Goal: Find specific page/section: Find specific page/section

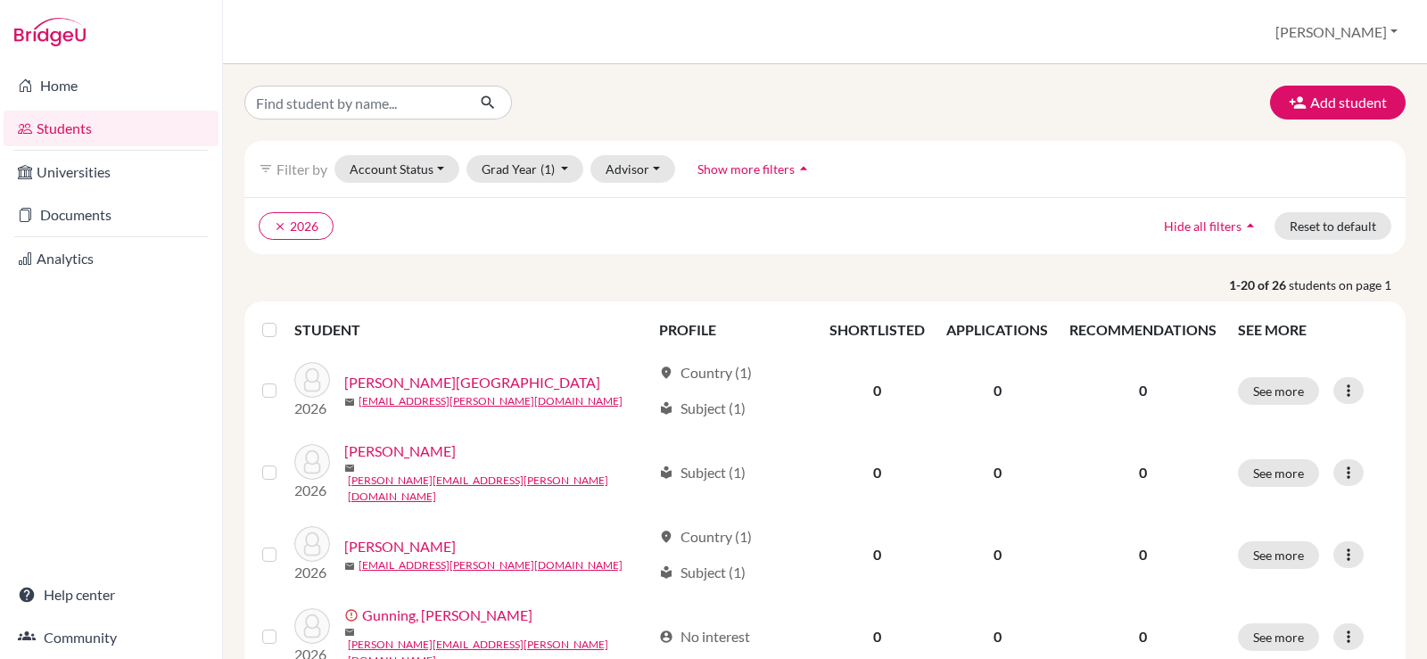
scroll to position [1338, 0]
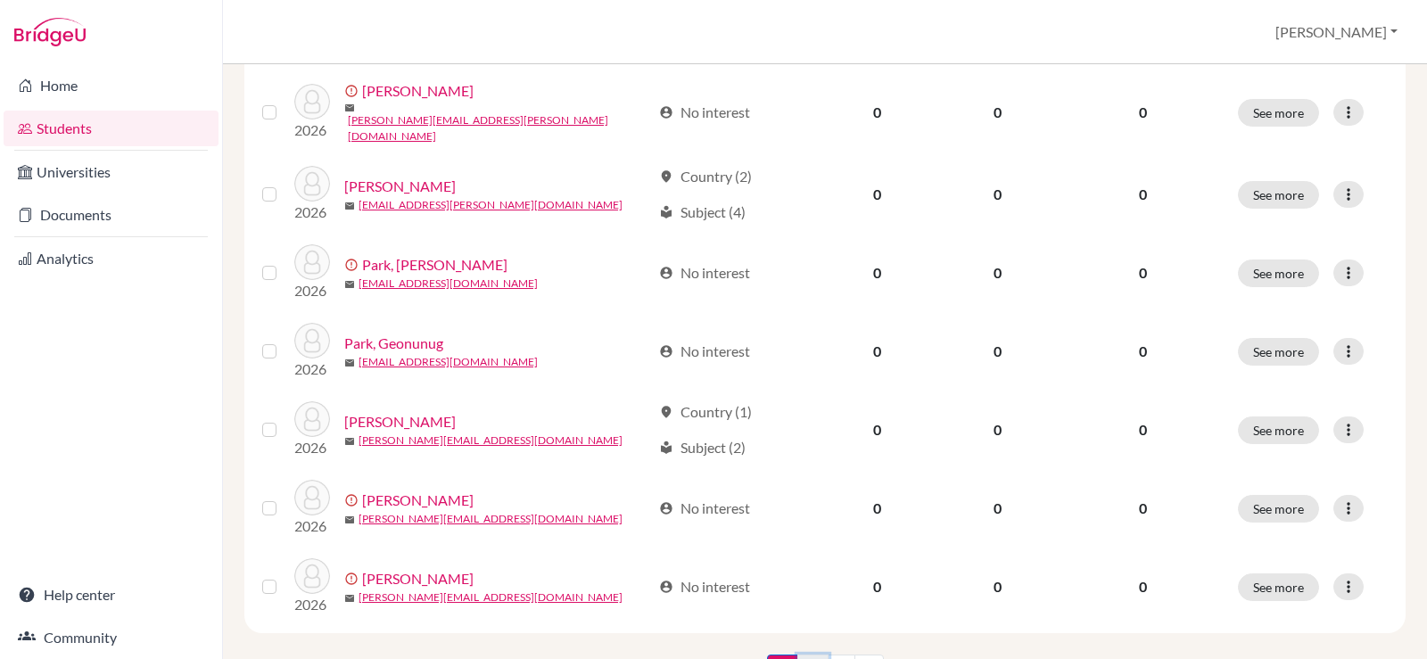
click at [797, 655] on link "2" at bounding box center [812, 672] width 31 height 34
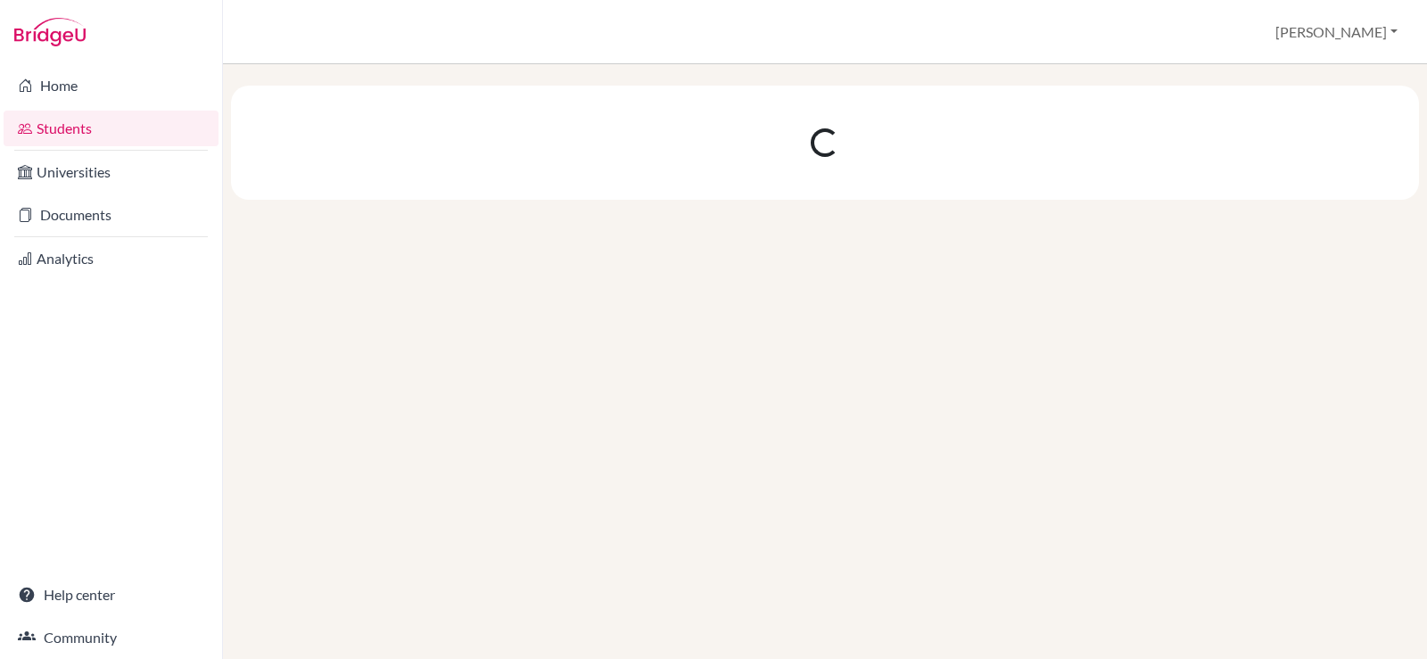
scroll to position [0, 0]
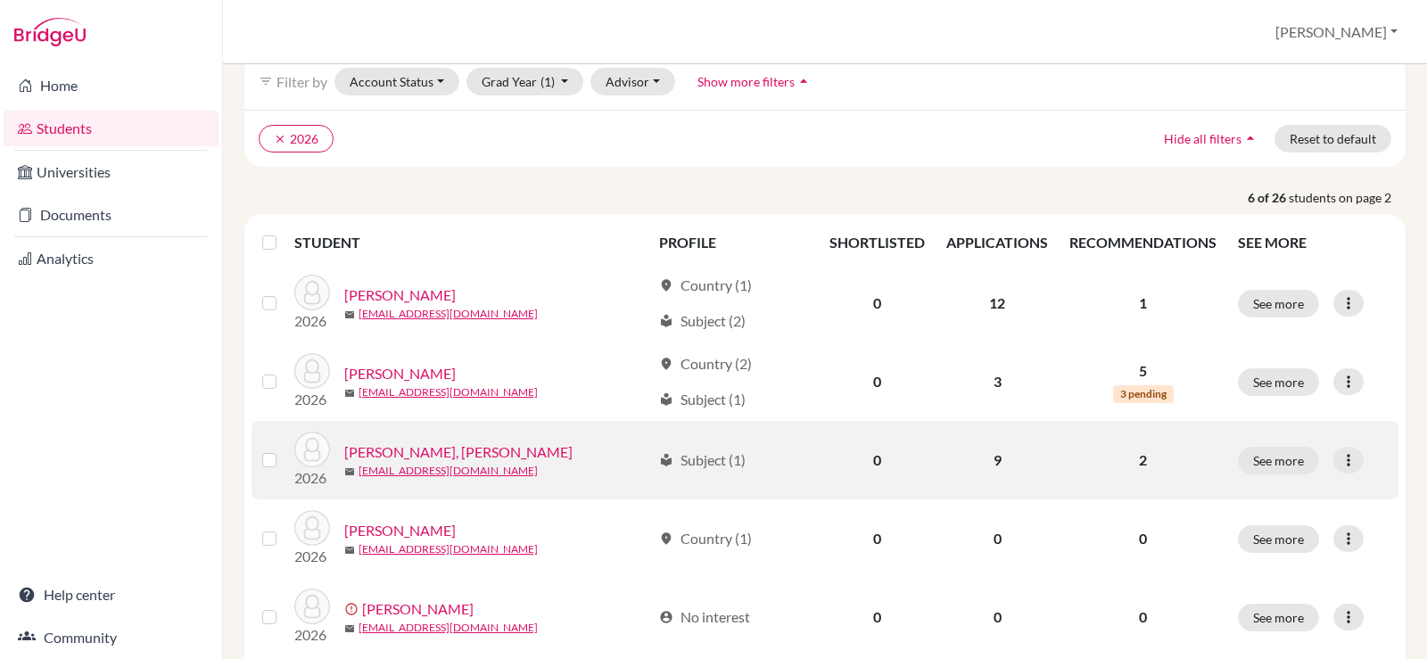
scroll to position [89, 0]
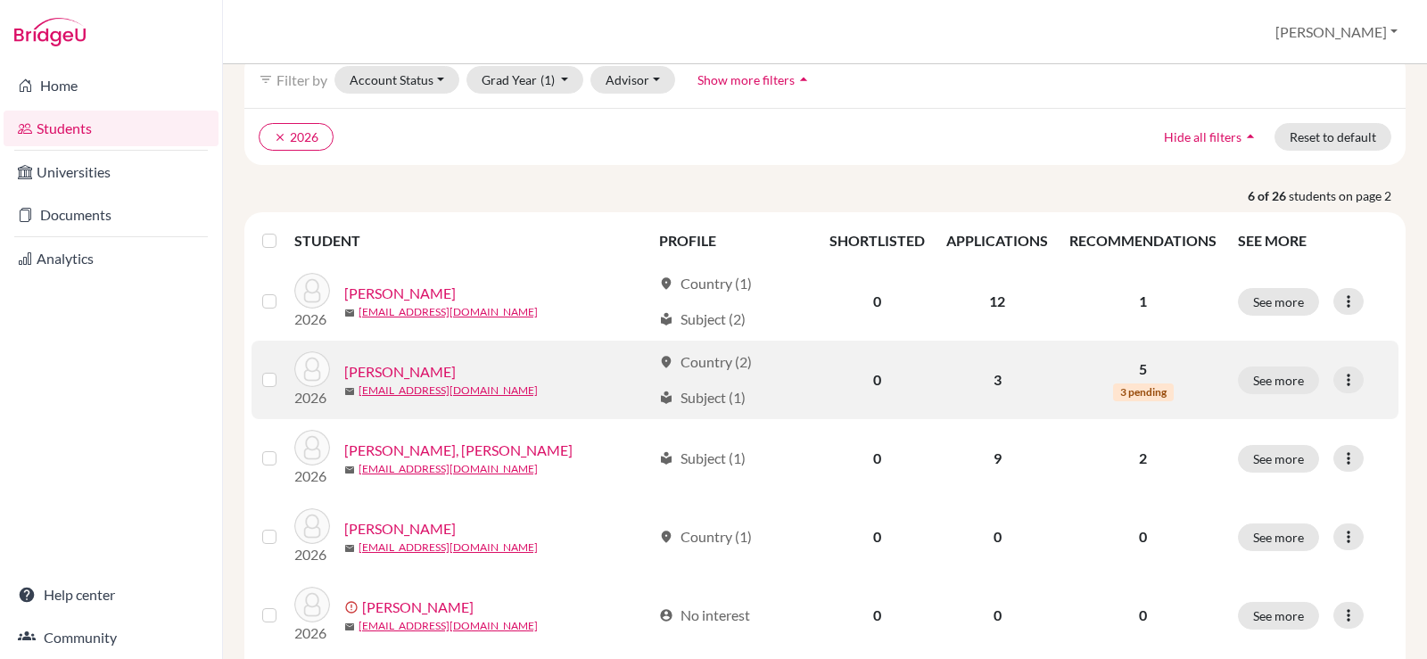
click at [373, 369] on link "[PERSON_NAME]" at bounding box center [399, 371] width 111 height 21
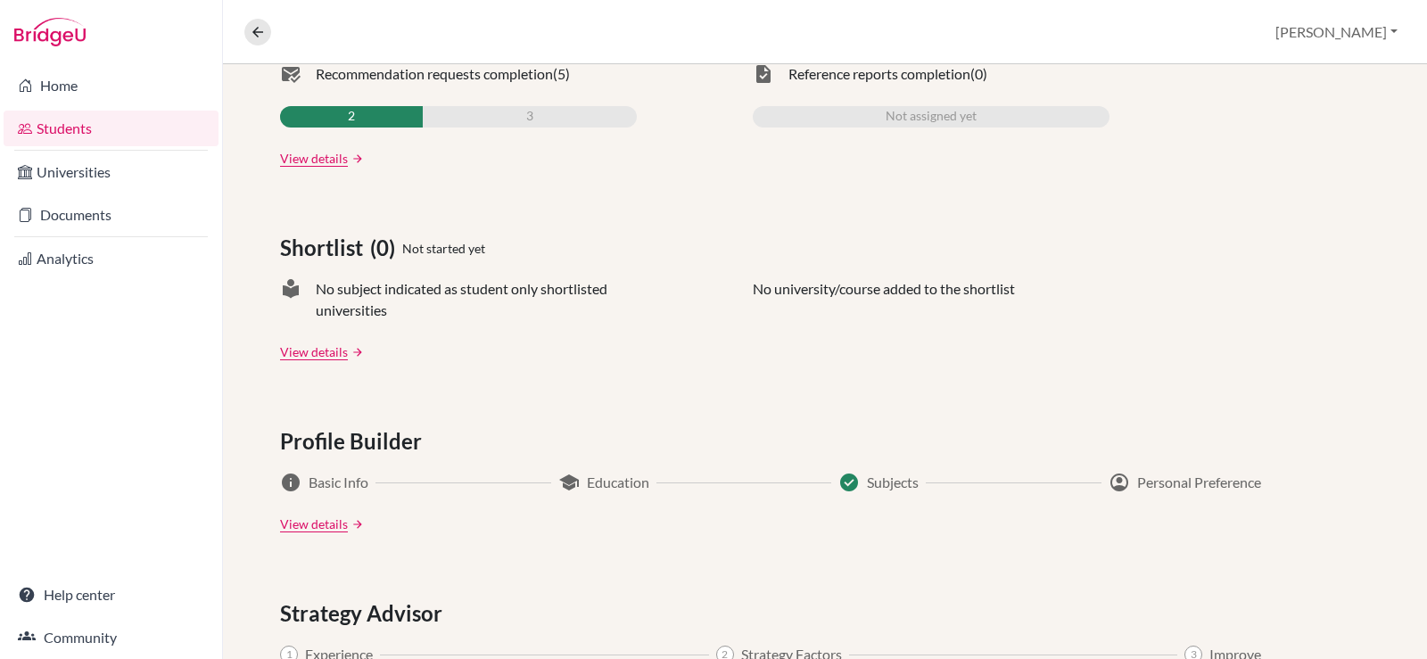
scroll to position [535, 0]
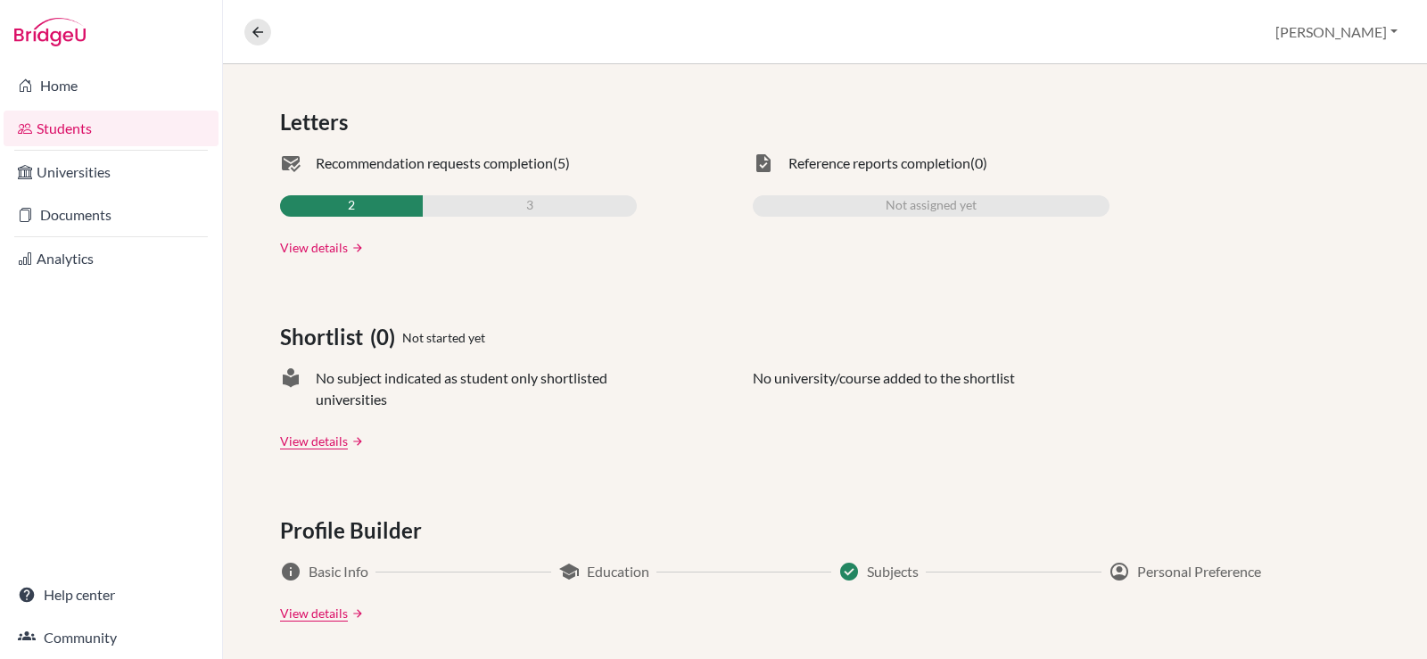
click at [335, 248] on link "View details" at bounding box center [314, 247] width 68 height 19
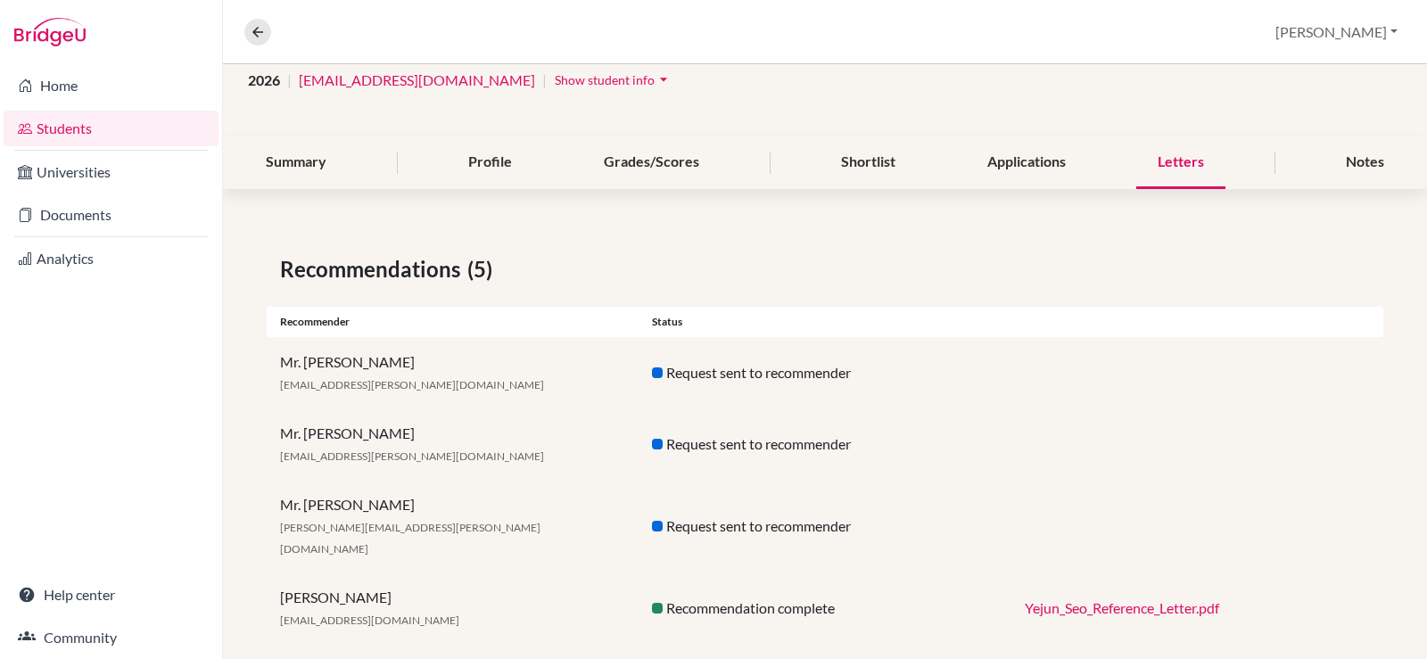
scroll to position [222, 0]
